Goal: Navigation & Orientation: Find specific page/section

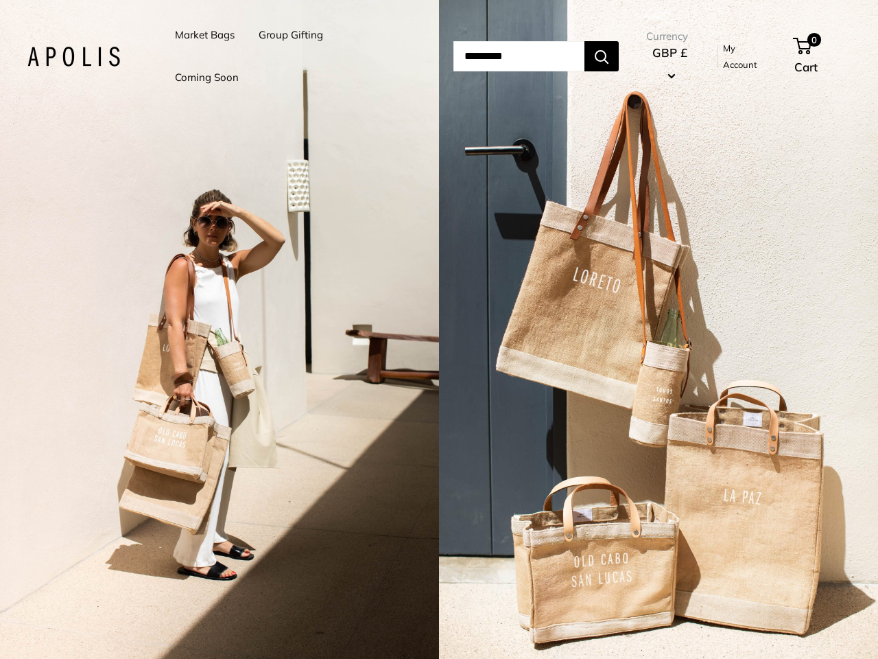
click at [453, 56] on input "Search..." at bounding box center [518, 56] width 131 height 30
click at [293, 56] on li "Group Gifting" at bounding box center [291, 35] width 64 height 43
click at [534, 56] on input "Search..." at bounding box center [518, 56] width 131 height 30
click at [220, 329] on div "2 / 5" at bounding box center [219, 329] width 439 height 659
click at [659, 329] on div "2 / 5" at bounding box center [658, 329] width 439 height 659
